Goal: Navigation & Orientation: Understand site structure

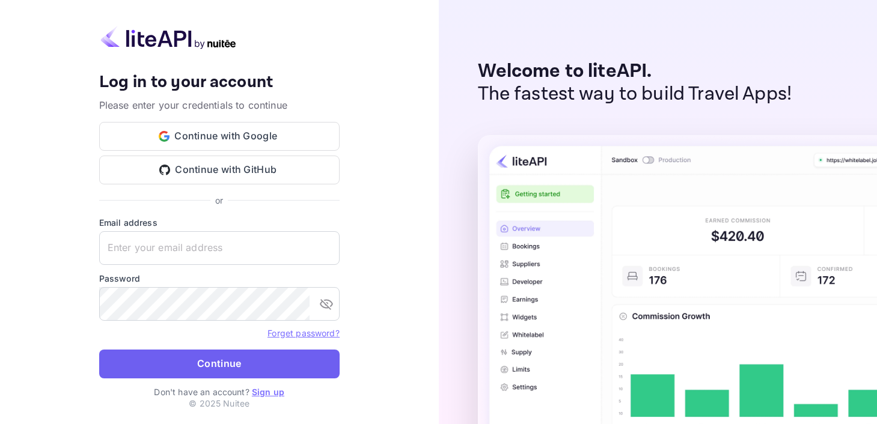
type input "[PERSON_NAME][EMAIL_ADDRESS][DOMAIN_NAME]"
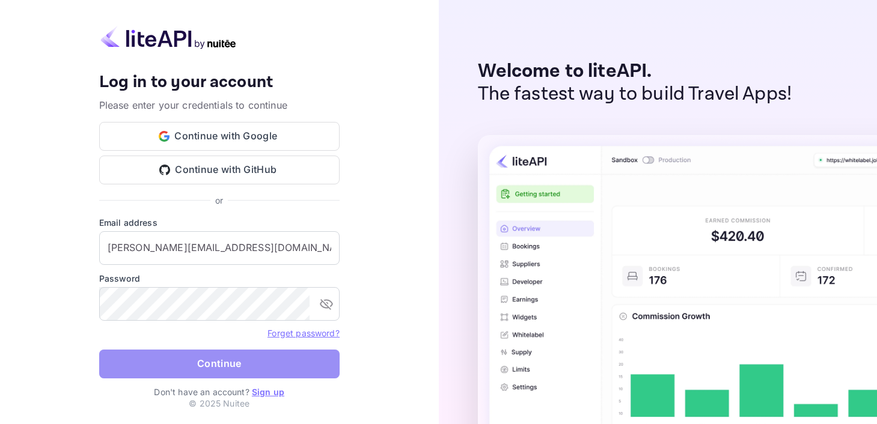
click at [218, 370] on button "Continue" at bounding box center [219, 364] width 240 height 29
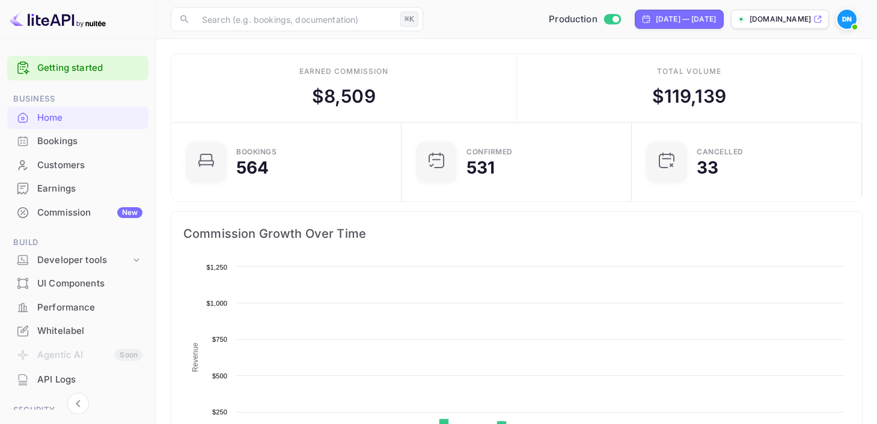
scroll to position [195, 223]
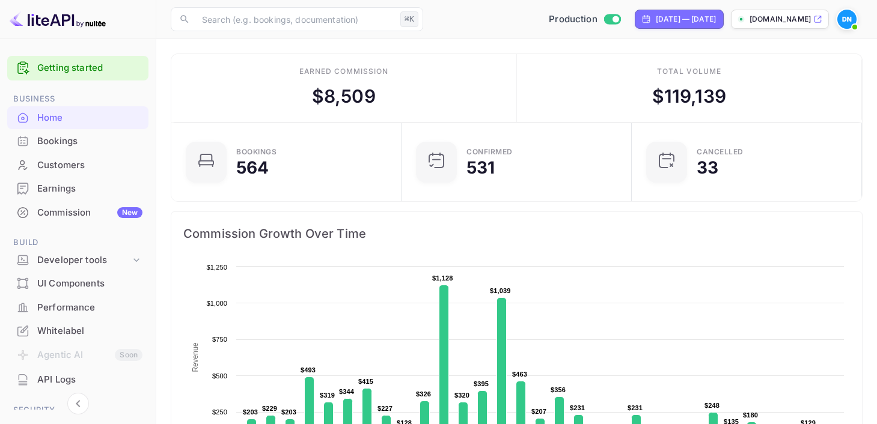
click at [55, 187] on div "Earnings" at bounding box center [89, 189] width 105 height 14
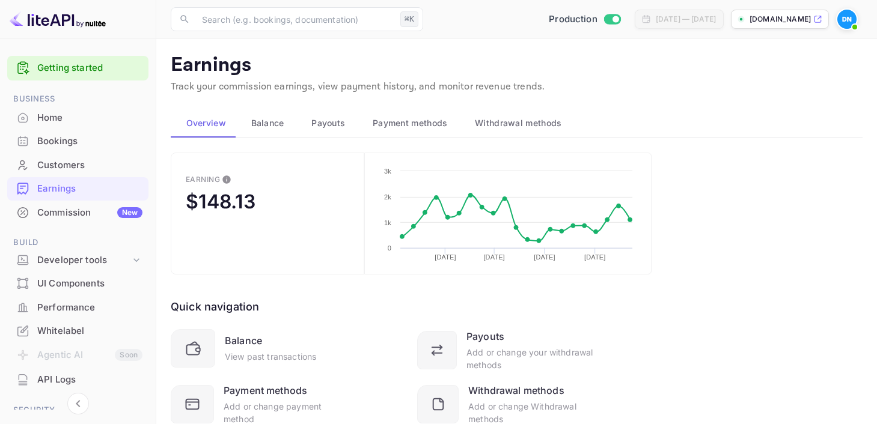
click at [264, 130] on button "Balance" at bounding box center [266, 123] width 61 height 29
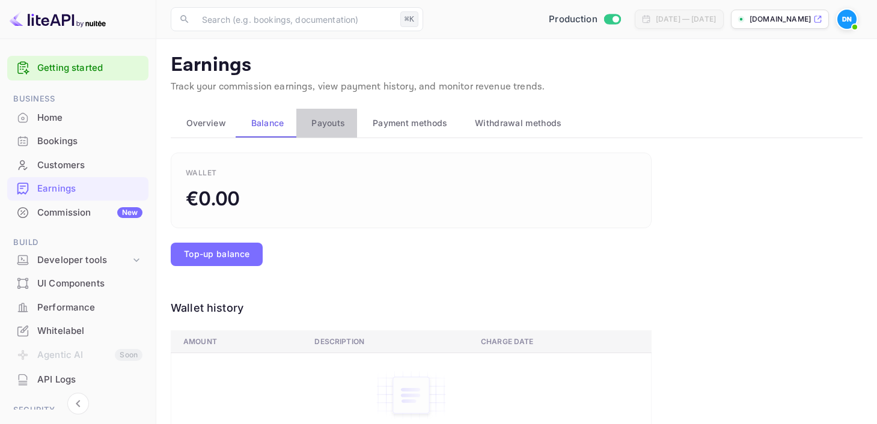
click at [321, 126] on span "Payouts" at bounding box center [328, 123] width 34 height 14
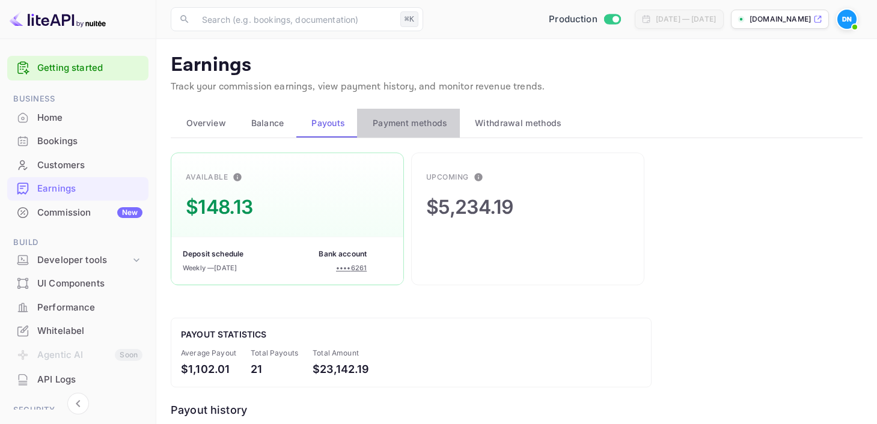
click at [397, 123] on span "Payment methods" at bounding box center [410, 123] width 75 height 14
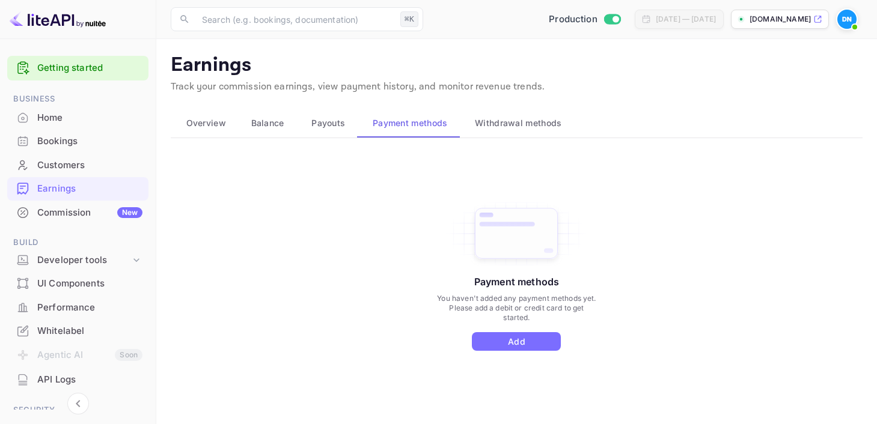
click at [492, 121] on span "Withdrawal methods" at bounding box center [518, 123] width 87 height 14
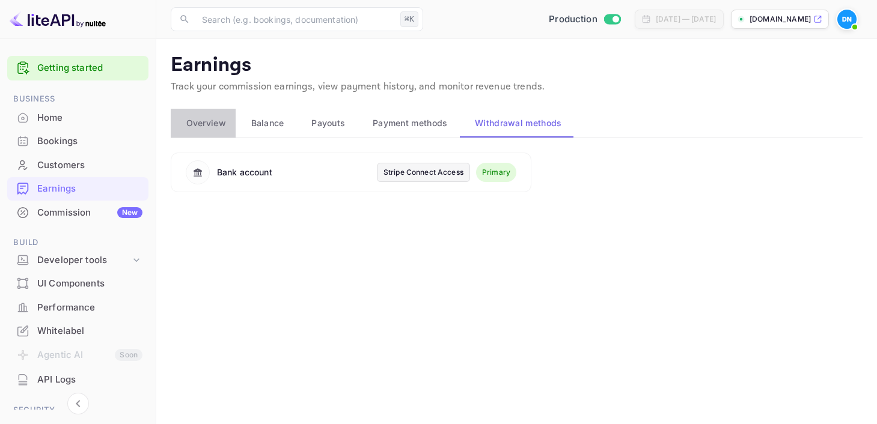
click at [204, 126] on span "Overview" at bounding box center [206, 123] width 40 height 14
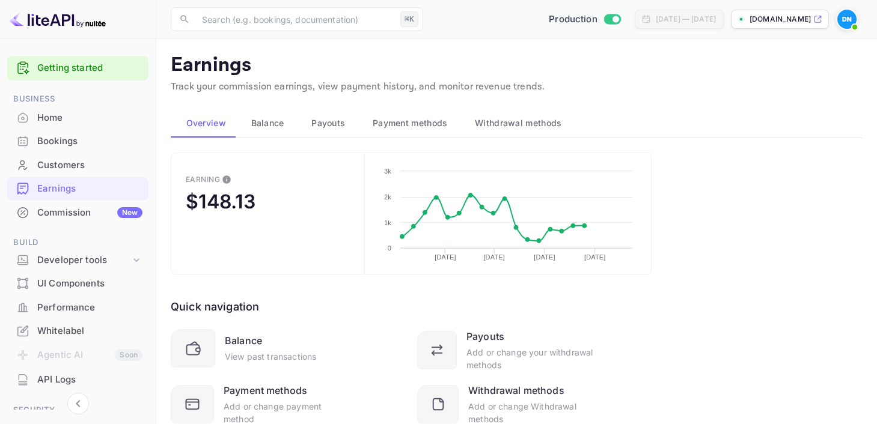
click at [68, 168] on div "Customers" at bounding box center [89, 166] width 105 height 14
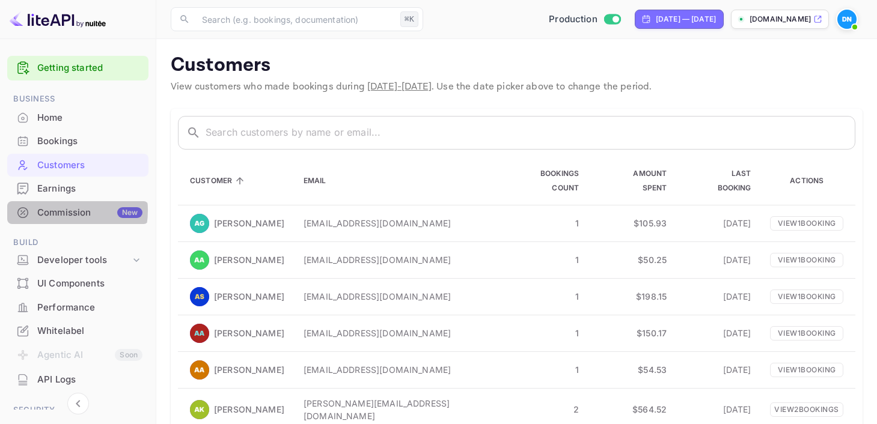
click at [55, 211] on div "Commission New" at bounding box center [89, 213] width 105 height 14
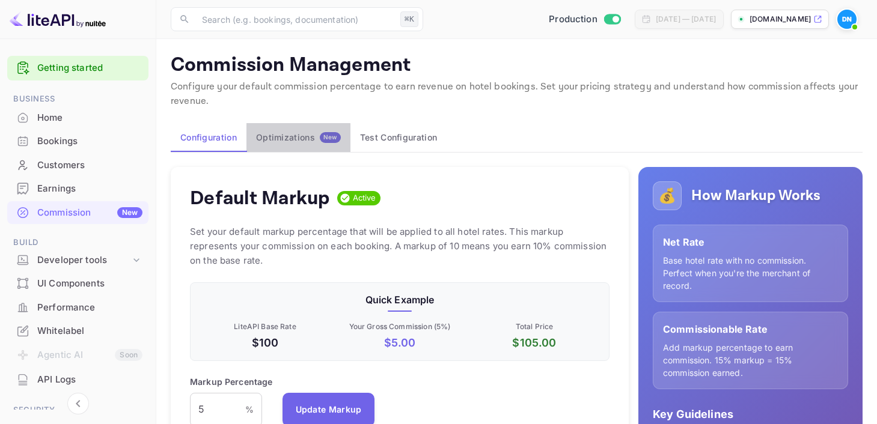
click at [279, 145] on button "Optimizations New" at bounding box center [298, 137] width 104 height 29
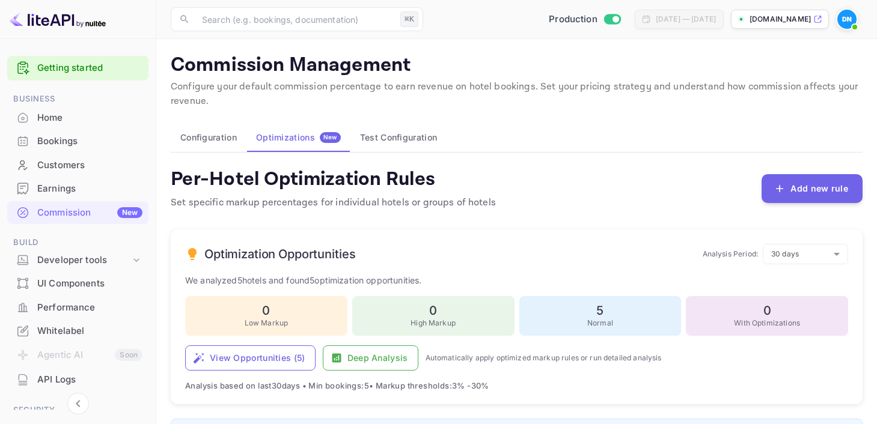
click at [77, 162] on div "Customers" at bounding box center [89, 166] width 105 height 14
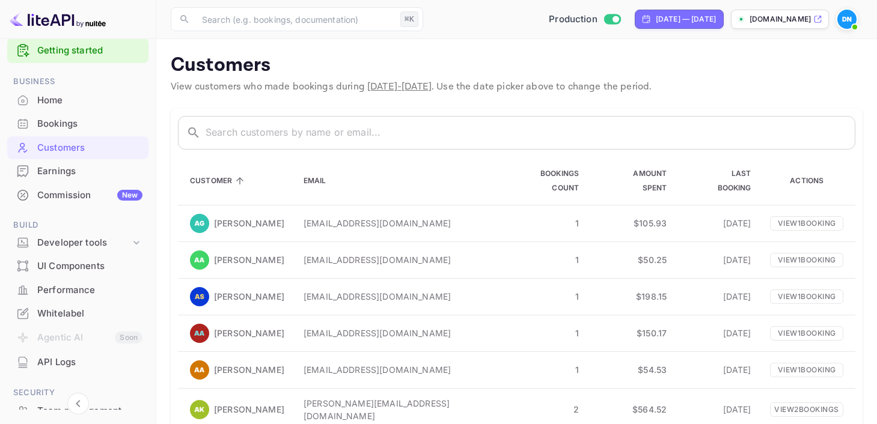
scroll to position [7, 0]
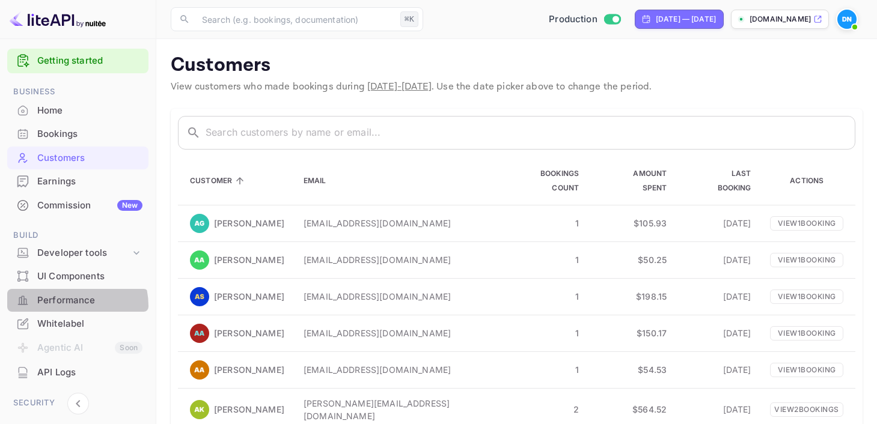
click at [70, 306] on div "Performance" at bounding box center [89, 301] width 105 height 14
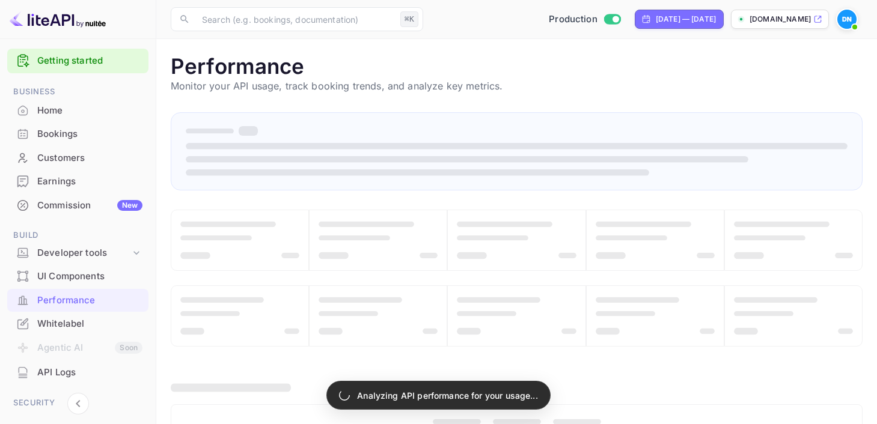
click at [67, 279] on div "UI Components" at bounding box center [89, 277] width 105 height 14
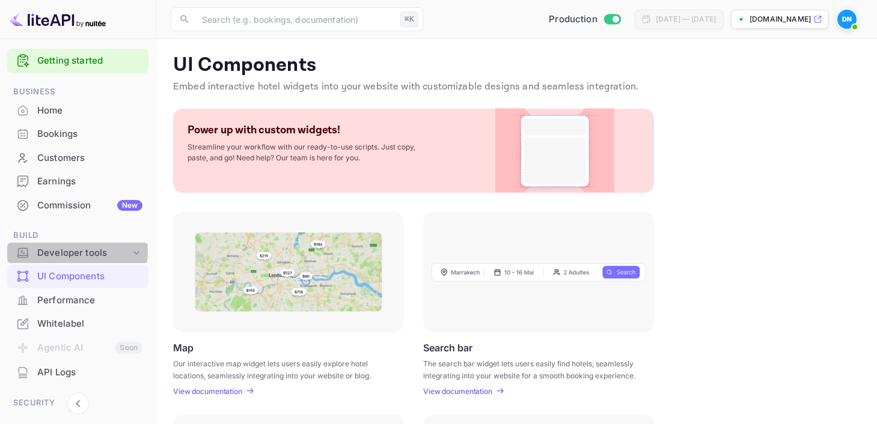
click at [63, 251] on div "Developer tools" at bounding box center [83, 253] width 93 height 14
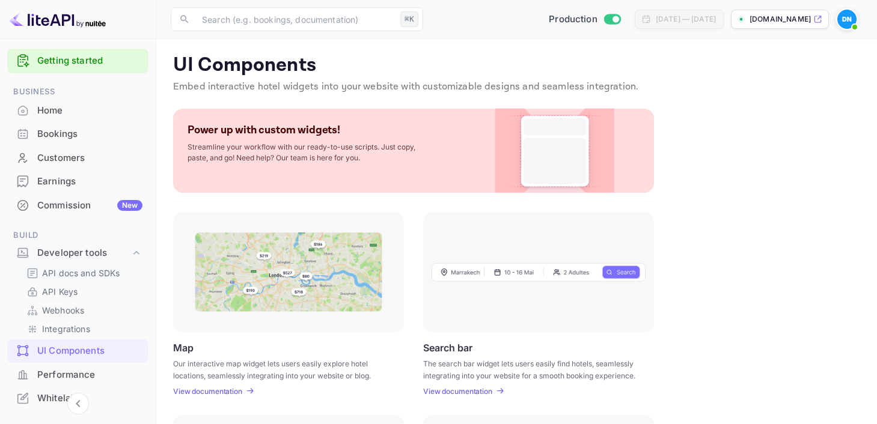
click at [66, 274] on p "API docs and SDKs" at bounding box center [81, 273] width 78 height 13
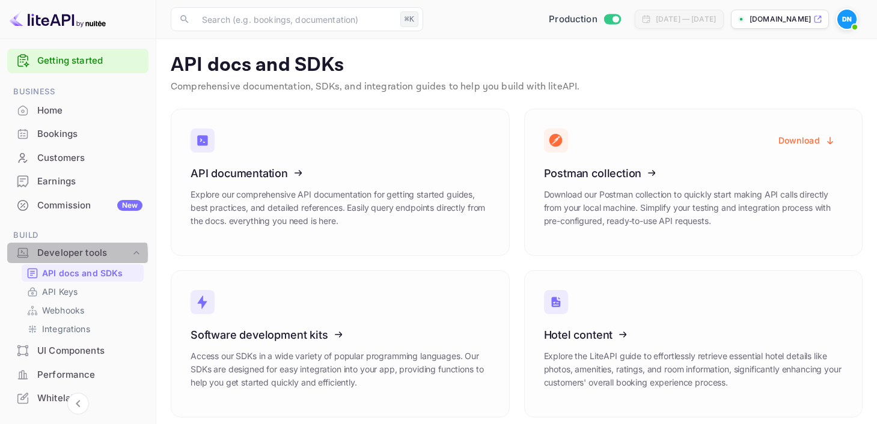
click at [64, 254] on div "Developer tools" at bounding box center [83, 253] width 93 height 14
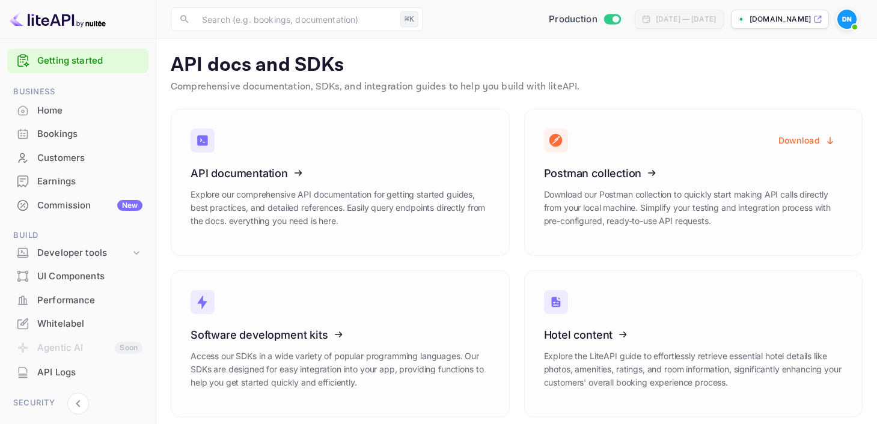
click at [757, 23] on p "[DOMAIN_NAME]" at bounding box center [779, 19] width 61 height 11
